Goal: Task Accomplishment & Management: Use online tool/utility

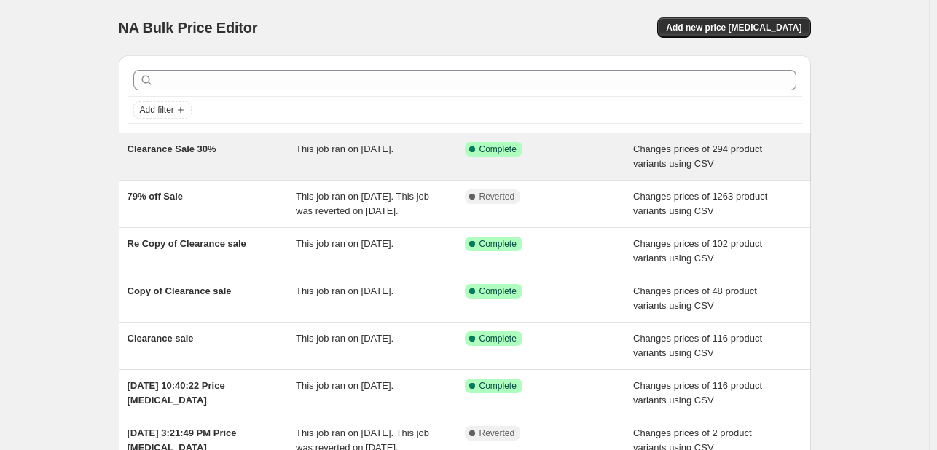
click at [528, 150] on div "Success Complete Complete" at bounding box center [538, 149] width 147 height 15
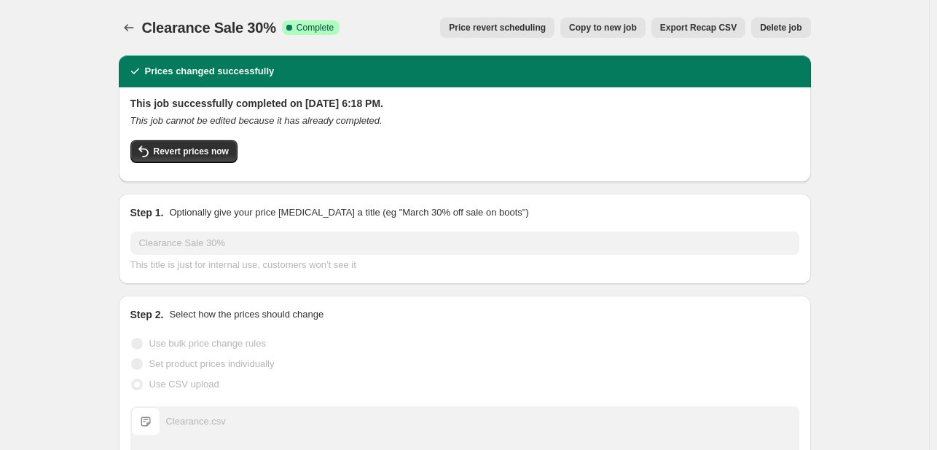
click at [701, 29] on span "Export Recap CSV" at bounding box center [698, 28] width 77 height 12
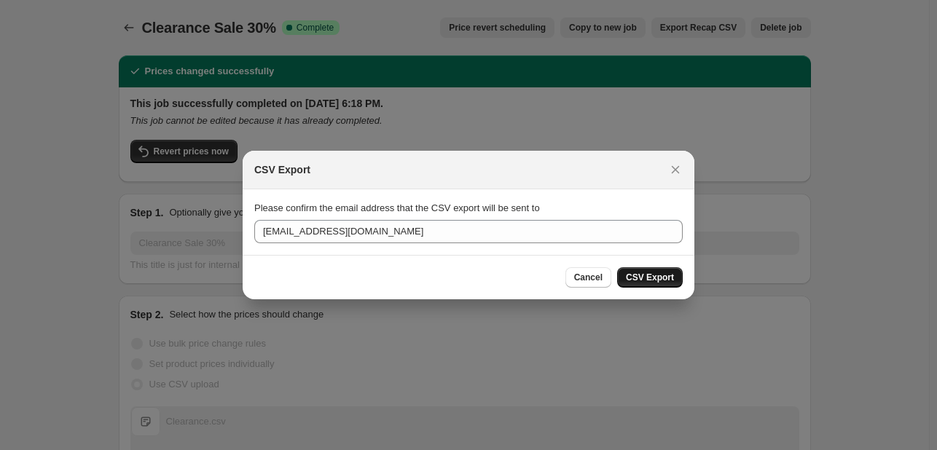
click at [657, 283] on span "CSV Export" at bounding box center [650, 278] width 48 height 12
